Goal: Task Accomplishment & Management: Use online tool/utility

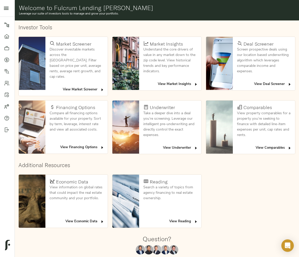
click at [243, 83] on span "View Deal Screener" at bounding box center [273, 84] width 38 height 6
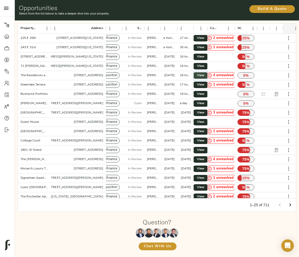
click at [200, 76] on span "View" at bounding box center [200, 75] width 6 height 5
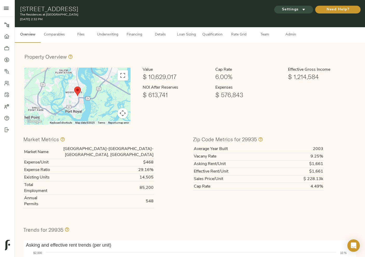
click at [298, 9] on icon "submit" at bounding box center [303, 9] width 5 height 5
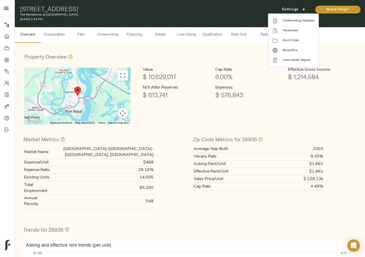
click at [294, 48] on span "Backoffice" at bounding box center [299, 50] width 32 height 5
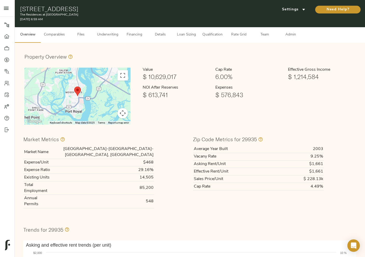
click at [52, 37] on span "Comparables" at bounding box center [54, 35] width 21 height 6
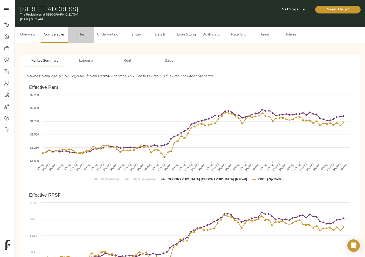
click at [85, 39] on button "Files" at bounding box center [81, 35] width 26 height 16
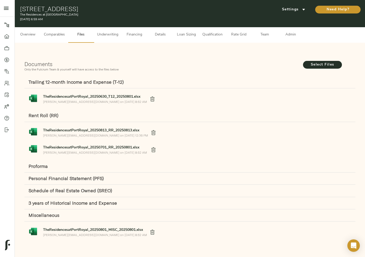
click at [107, 38] on button "Underwriting" at bounding box center [107, 35] width 27 height 16
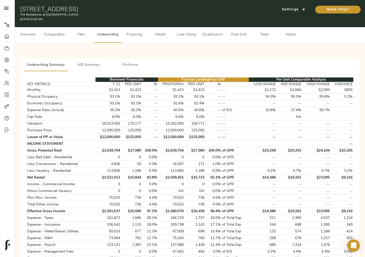
click at [131, 37] on span "Financing" at bounding box center [134, 35] width 20 height 6
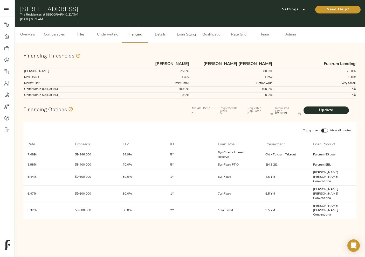
click at [159, 37] on span "Details" at bounding box center [160, 35] width 20 height 6
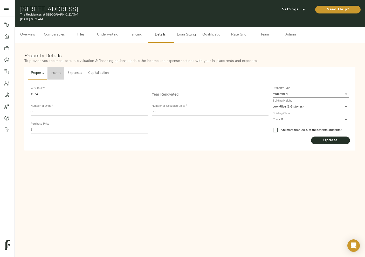
click at [52, 74] on span "Income" at bounding box center [56, 73] width 11 height 6
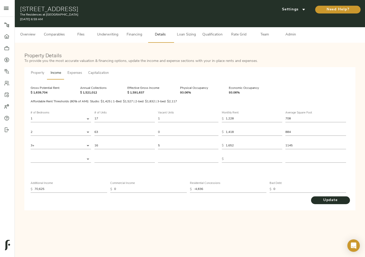
click at [79, 74] on span "Expenses" at bounding box center [74, 73] width 15 height 6
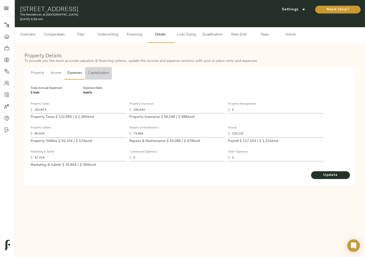
click at [103, 74] on span "Capitalization" at bounding box center [98, 73] width 20 height 6
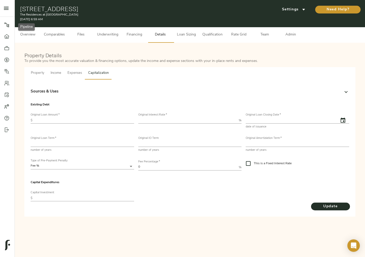
click at [7, 26] on icon at bounding box center [6, 25] width 5 height 5
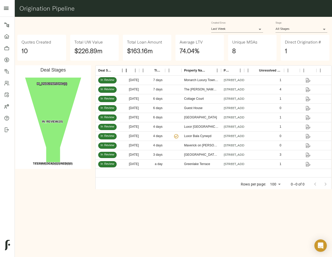
drag, startPoint x: 109, startPoint y: 69, endPoint x: 126, endPoint y: 70, distance: 17.6
click at [126, 70] on div "Deal Stage" at bounding box center [126, 71] width 6 height 10
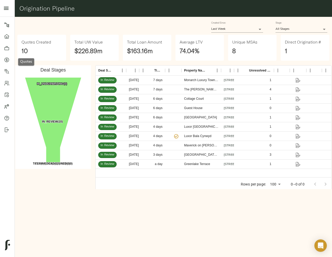
click at [7, 56] on link "Quotes" at bounding box center [7, 60] width 15 height 12
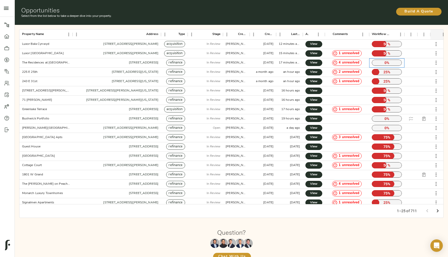
click at [365, 63] on p "0 %" at bounding box center [387, 63] width 30 height 6
